Goal: Task Accomplishment & Management: Manage account settings

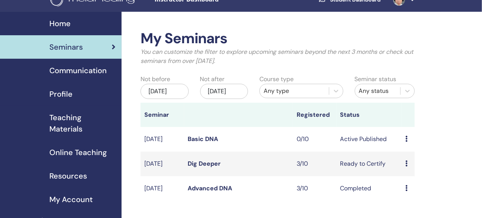
scroll to position [25, 0]
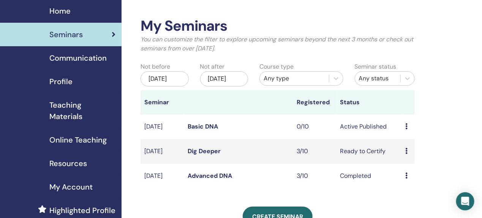
click at [407, 179] on icon at bounding box center [406, 176] width 2 height 6
click at [429, 168] on div "My Seminars You can customize the filter to explore upcoming seminars beyond th…" at bounding box center [301, 197] width 361 height 396
click at [406, 154] on icon at bounding box center [406, 151] width 2 height 6
click at [441, 154] on div "My Seminars You can customize the filter to explore upcoming seminars beyond th…" at bounding box center [301, 197] width 361 height 396
click at [405, 179] on icon at bounding box center [406, 176] width 2 height 6
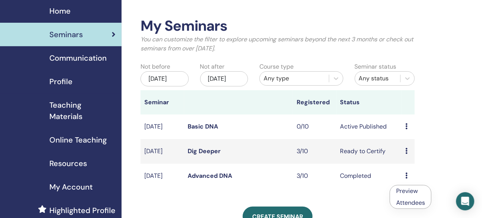
click at [408, 202] on link "Attendees" at bounding box center [410, 203] width 29 height 8
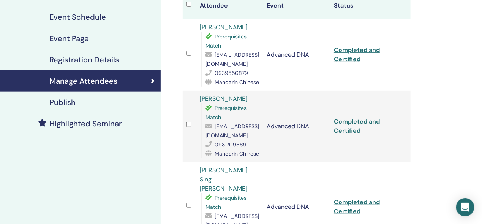
scroll to position [76, 0]
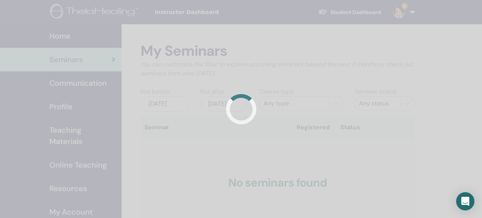
scroll to position [25, 0]
